Goal: Task Accomplishment & Management: Manage account settings

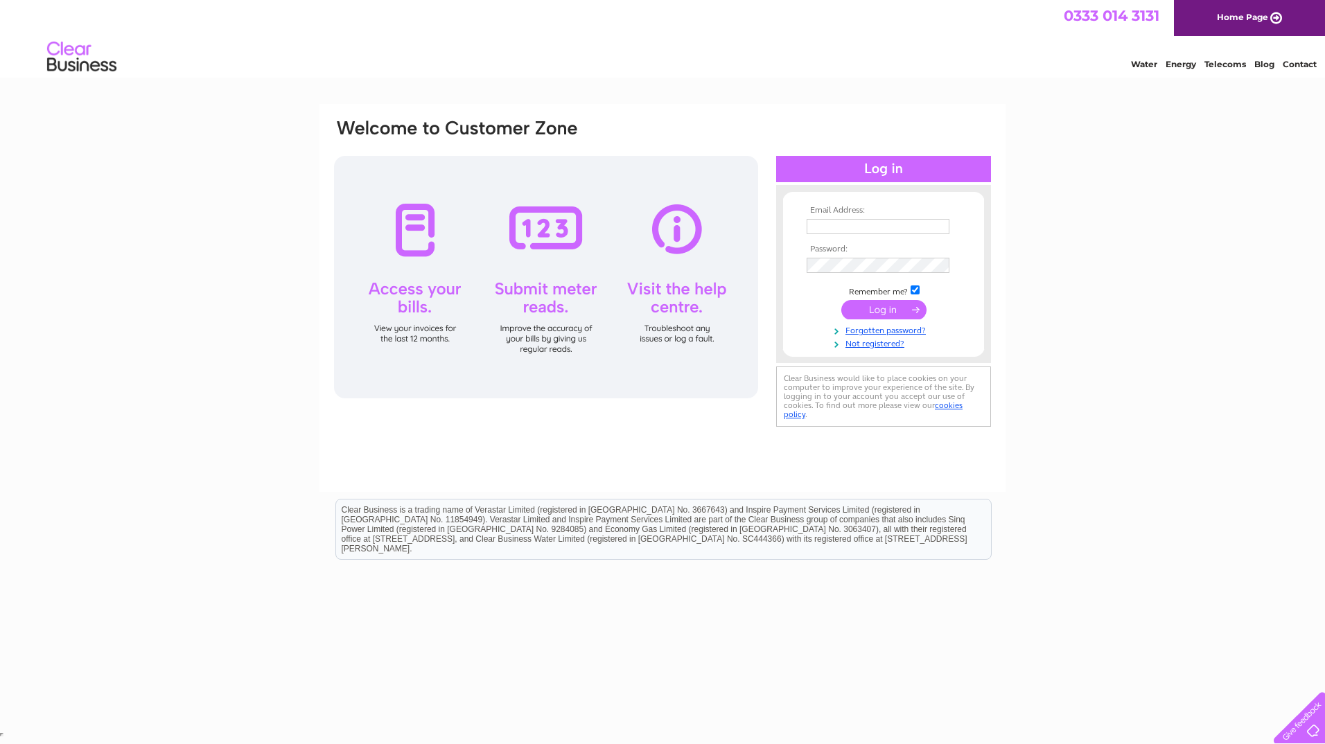
type input "julieferguson@morganlaw.co.uk"
click at [872, 312] on input "submit" at bounding box center [883, 309] width 85 height 19
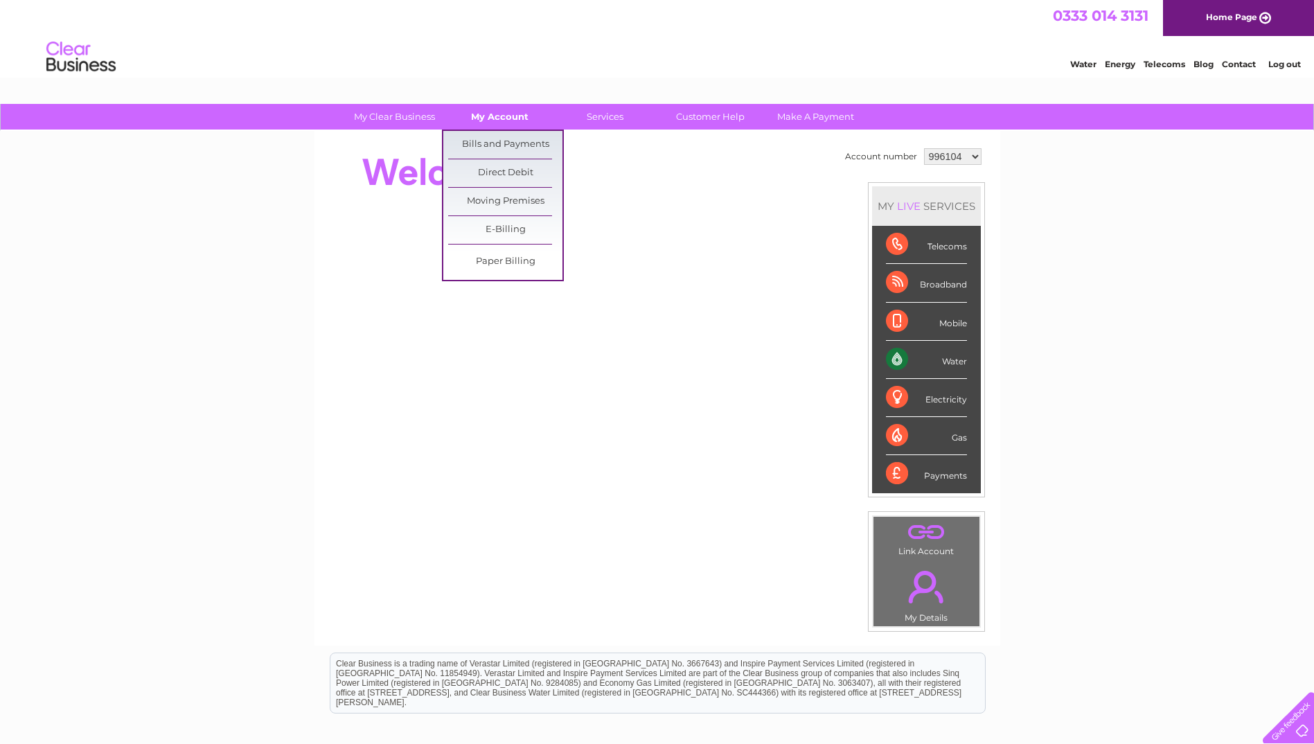
click at [506, 120] on link "My Account" at bounding box center [500, 117] width 114 height 26
click at [494, 141] on link "Bills and Payments" at bounding box center [505, 145] width 114 height 28
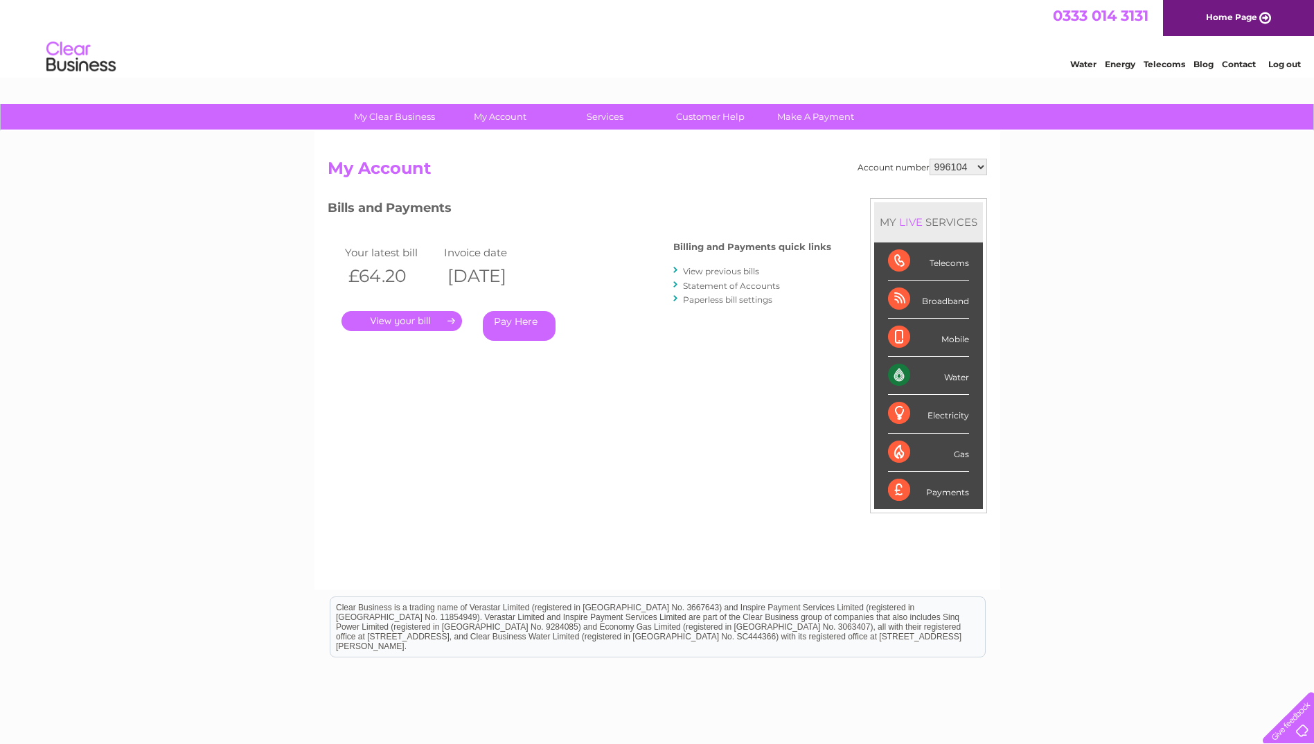
click at [405, 321] on link "." at bounding box center [402, 321] width 121 height 20
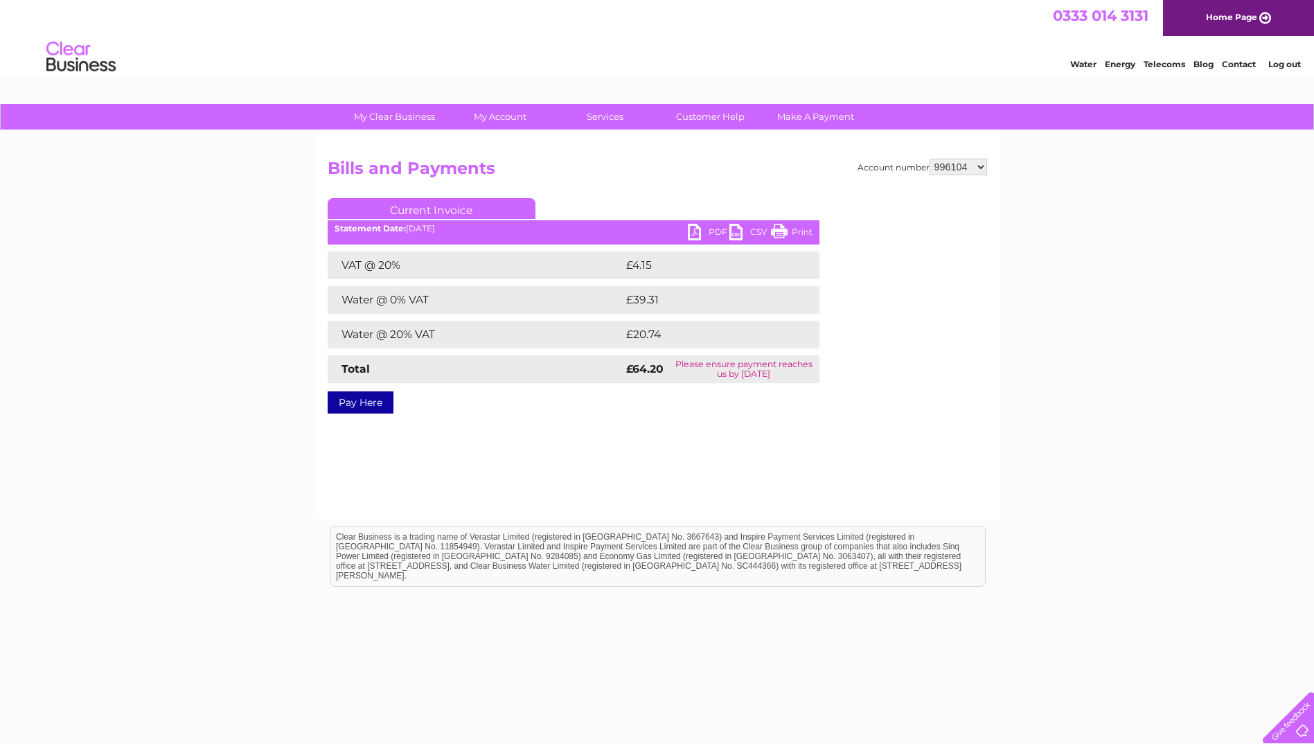
click at [713, 233] on link "PDF" at bounding box center [709, 234] width 42 height 20
